Goal: Task Accomplishment & Management: Manage account settings

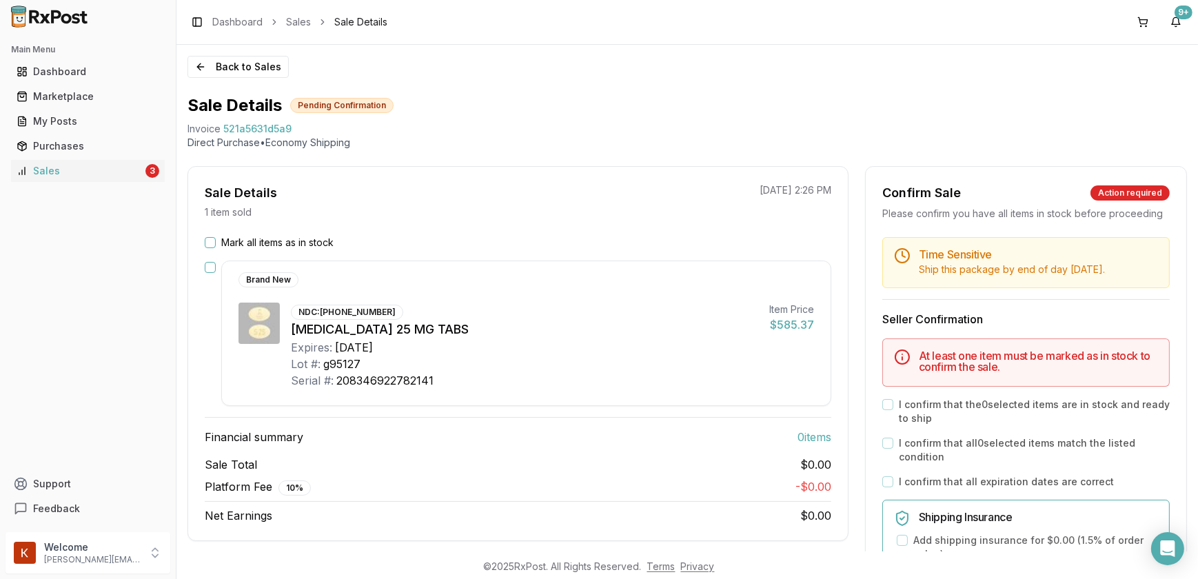
click at [212, 242] on button "Mark all items as in stock" at bounding box center [210, 242] width 11 height 11
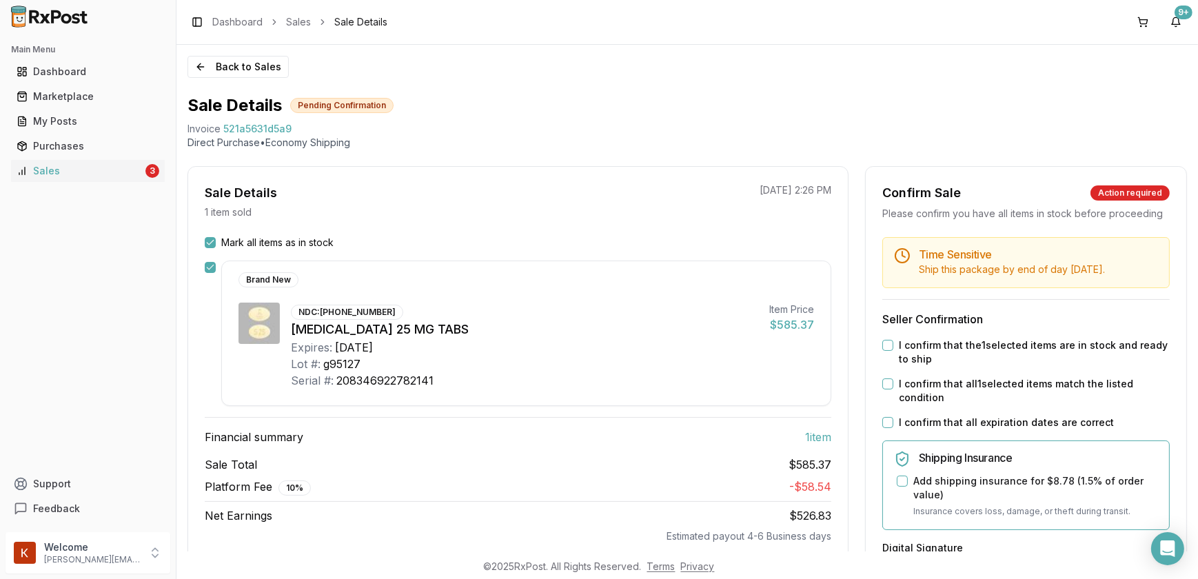
drag, startPoint x: 883, startPoint y: 354, endPoint x: 887, endPoint y: 371, distance: 17.7
click at [883, 351] on button "I confirm that the 1 selected items are in stock and ready to ship" at bounding box center [888, 345] width 11 height 11
click at [887, 390] on button "I confirm that all 1 selected items match the listed condition" at bounding box center [888, 384] width 11 height 11
click at [889, 443] on div "Time Sensitive Ship this package by end of day [DATE] . Seller Confirmation I c…" at bounding box center [1026, 548] width 321 height 623
click at [885, 428] on button "I confirm that all expiration dates are correct" at bounding box center [888, 422] width 11 height 11
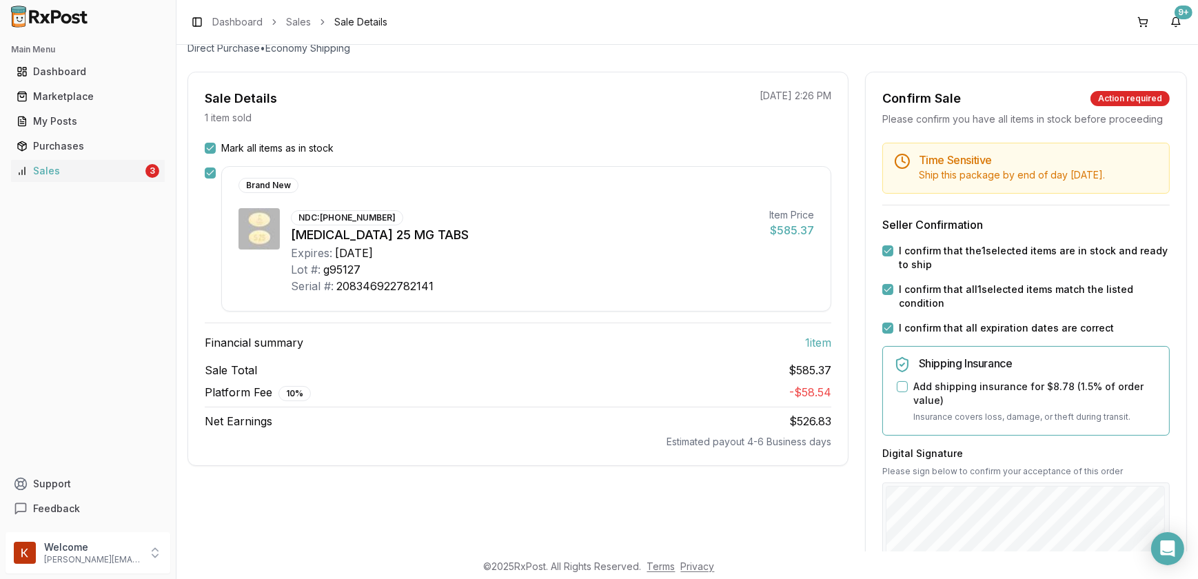
scroll to position [313, 0]
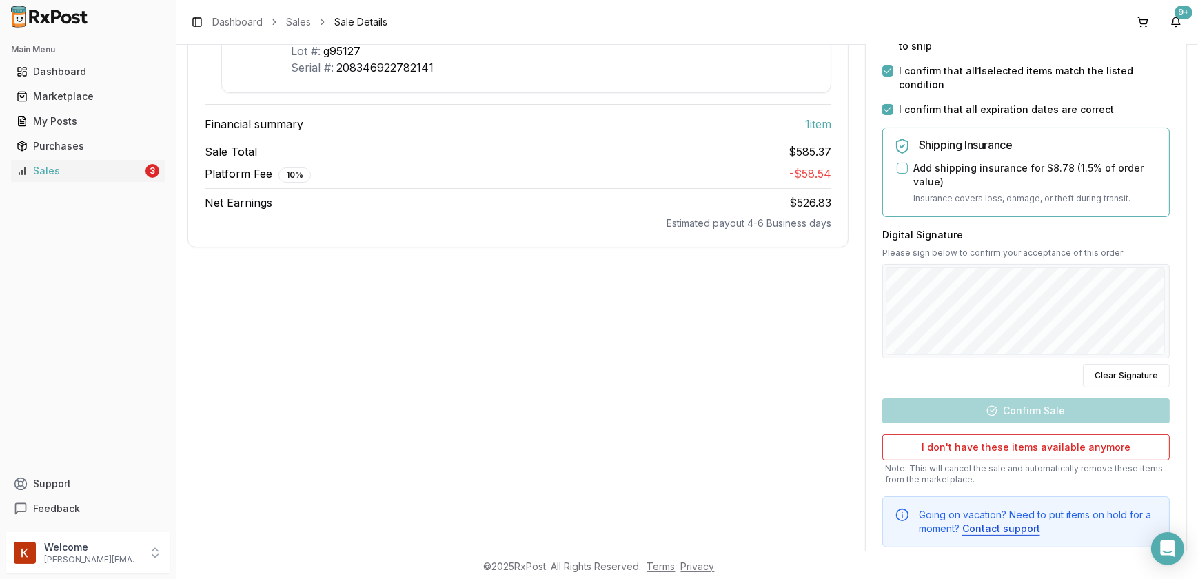
click at [897, 174] on button "Add shipping insurance for $8.78 ( 1.5 % of order value)" at bounding box center [902, 168] width 11 height 11
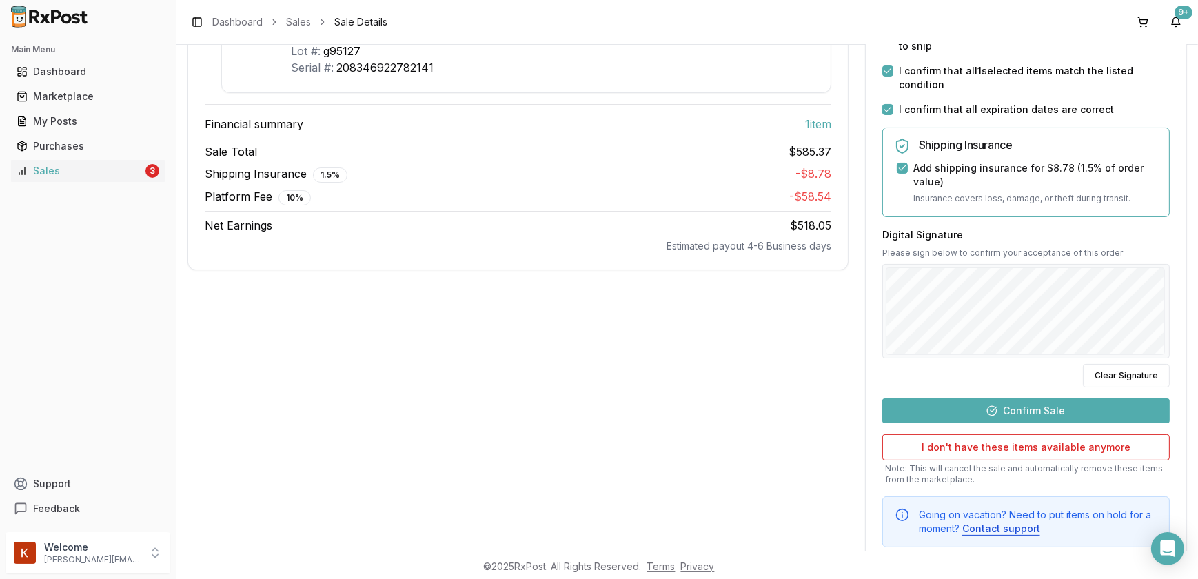
click at [994, 419] on button "Confirm Sale" at bounding box center [1027, 411] width 288 height 25
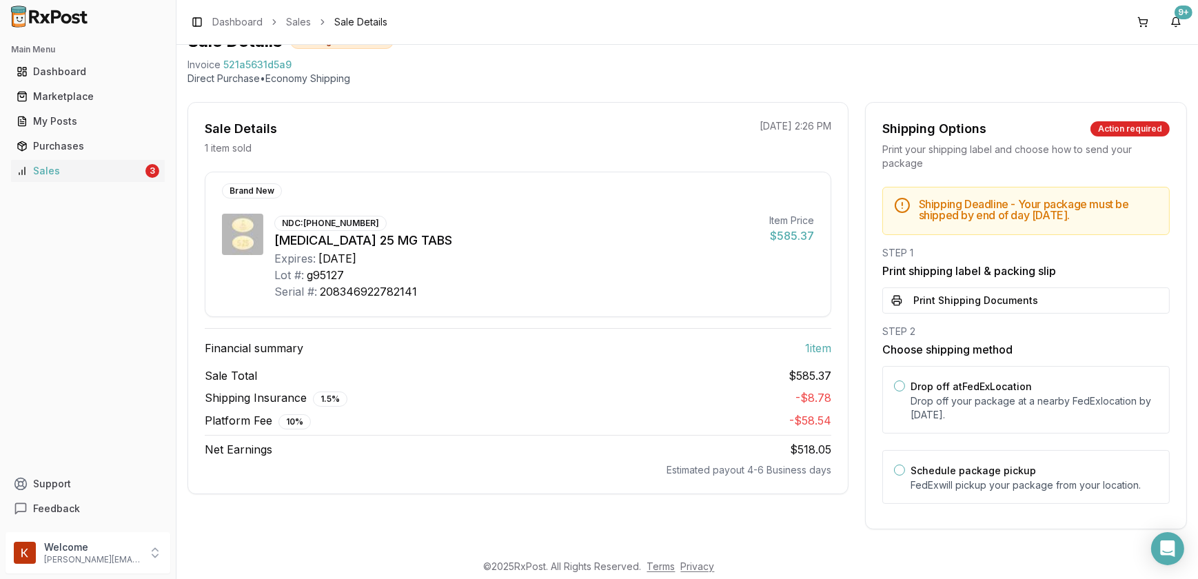
scroll to position [74, 0]
click at [968, 310] on button "Print Shipping Documents" at bounding box center [1027, 301] width 288 height 26
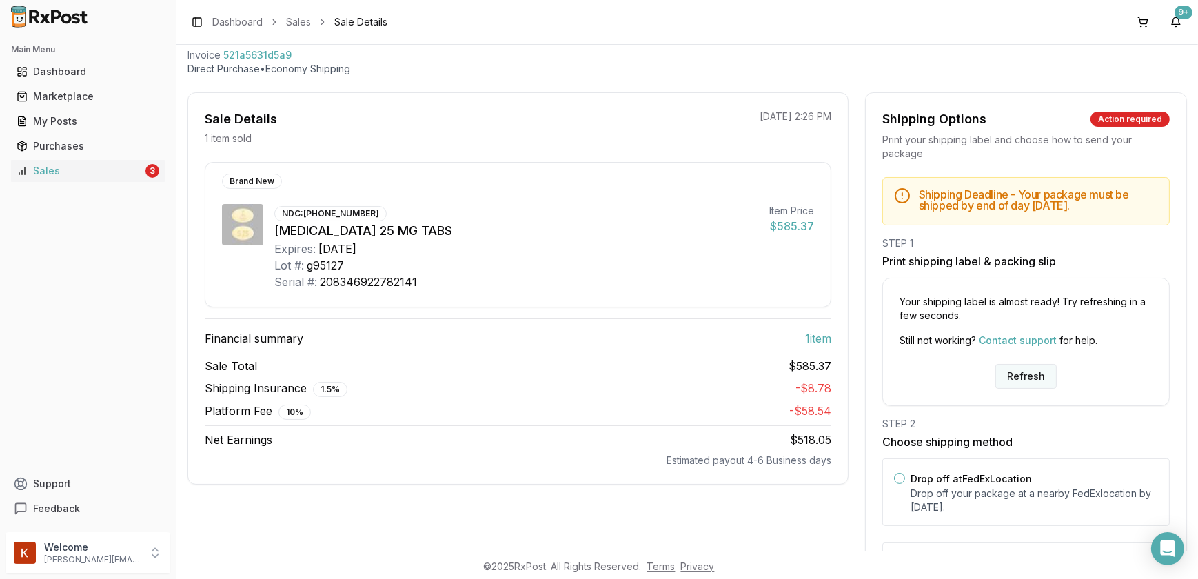
click at [1007, 385] on button "Refresh" at bounding box center [1026, 376] width 61 height 25
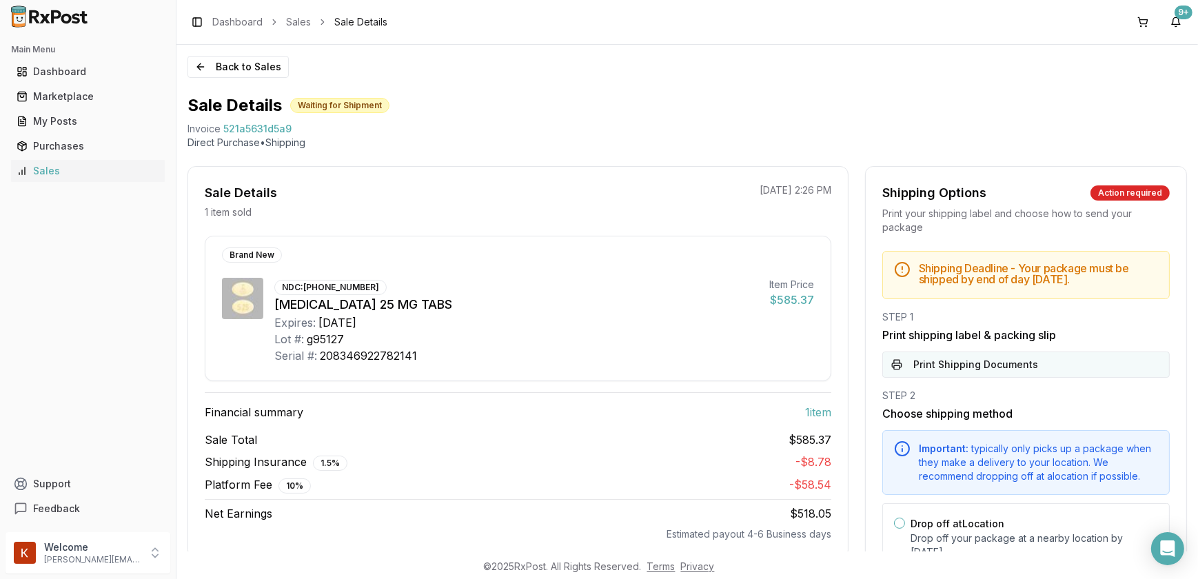
drag, startPoint x: 0, startPoint y: 0, endPoint x: 1007, endPoint y: 385, distance: 1077.8
click at [1007, 378] on button "Print Shipping Documents" at bounding box center [1027, 365] width 288 height 26
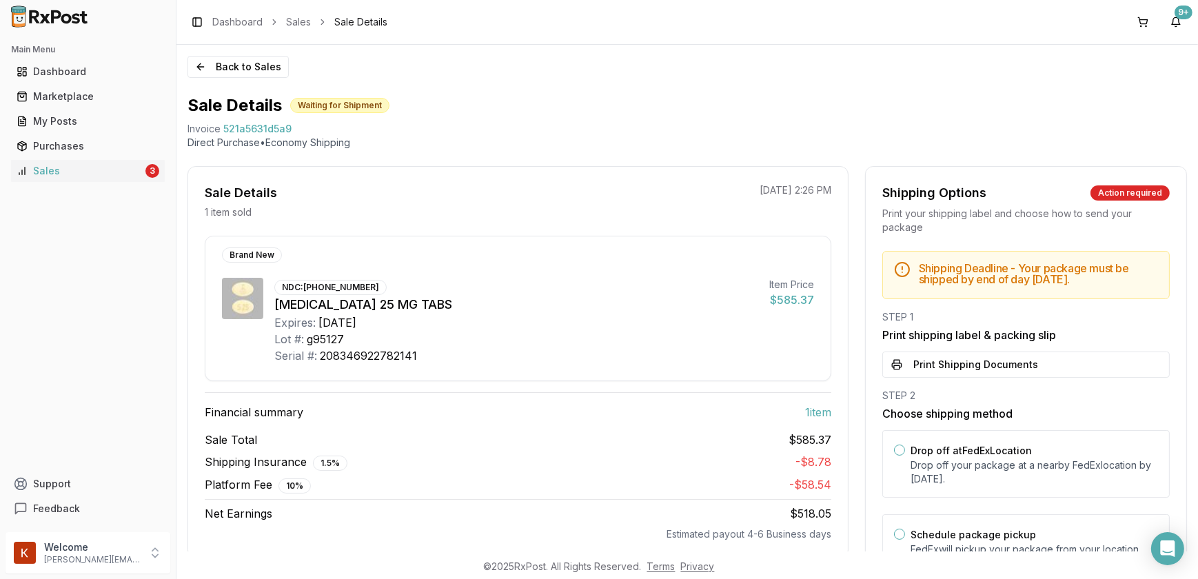
scroll to position [74, 0]
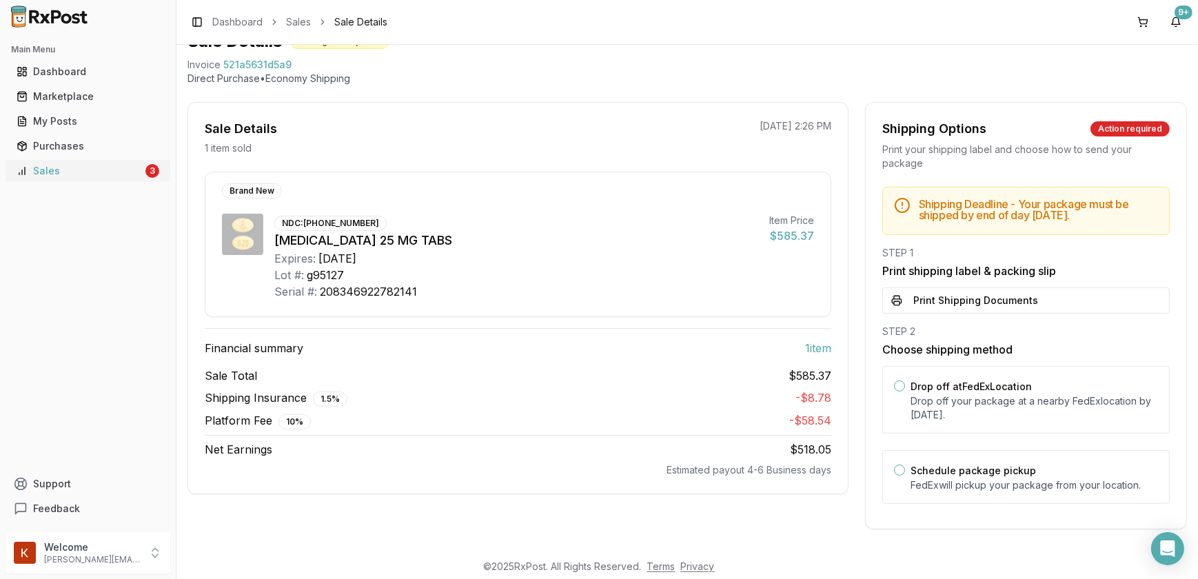
click at [87, 165] on div "Sales" at bounding box center [80, 171] width 126 height 14
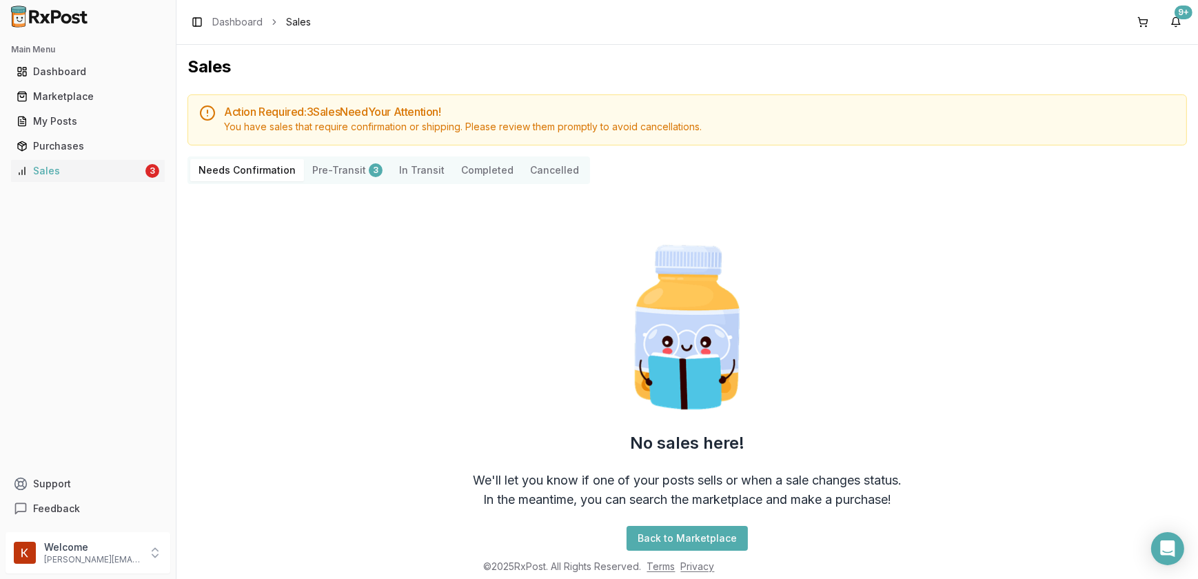
click at [325, 174] on button "Pre-Transit 3" at bounding box center [347, 170] width 87 height 22
